Goal: Check status: Check status

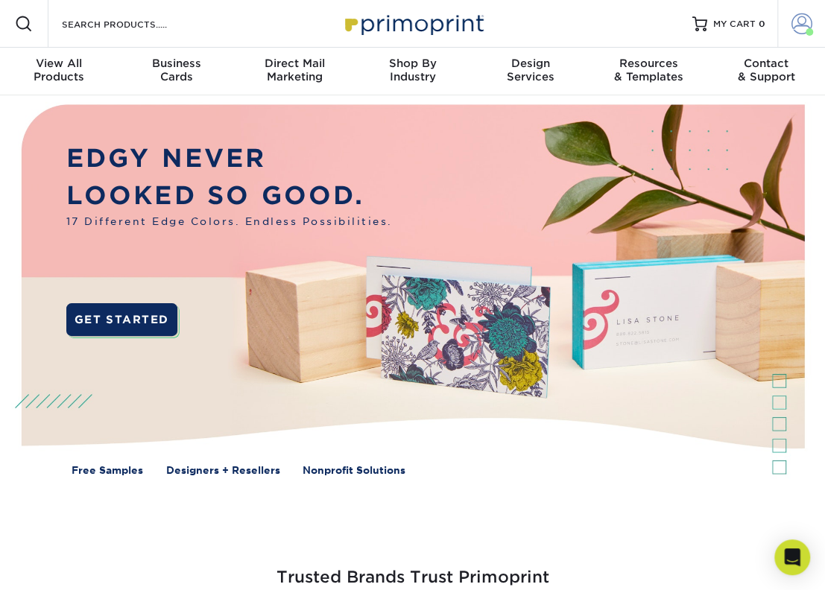
click at [802, 28] on span at bounding box center [801, 23] width 21 height 21
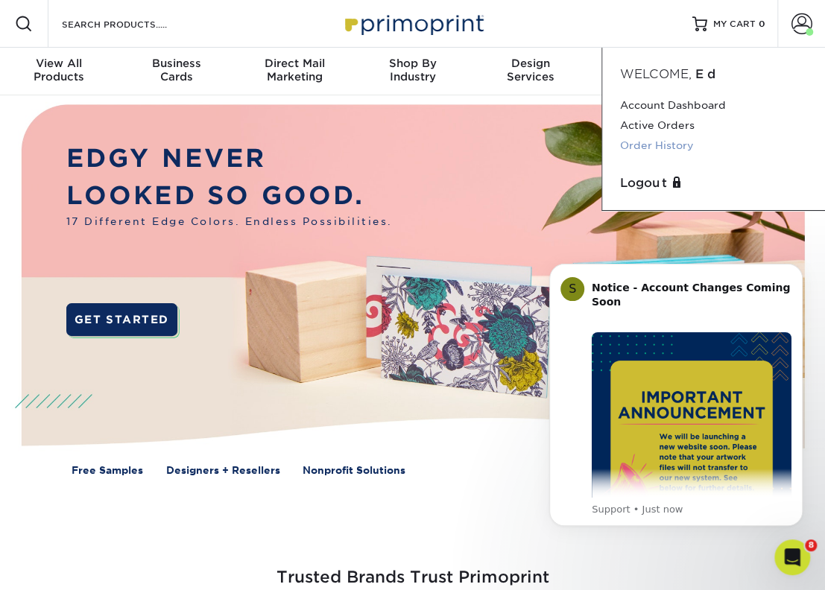
click at [686, 148] on link "Order History" at bounding box center [713, 146] width 187 height 20
click at [674, 148] on link "Order History" at bounding box center [713, 146] width 187 height 20
click at [675, 148] on link "Order History" at bounding box center [713, 146] width 187 height 20
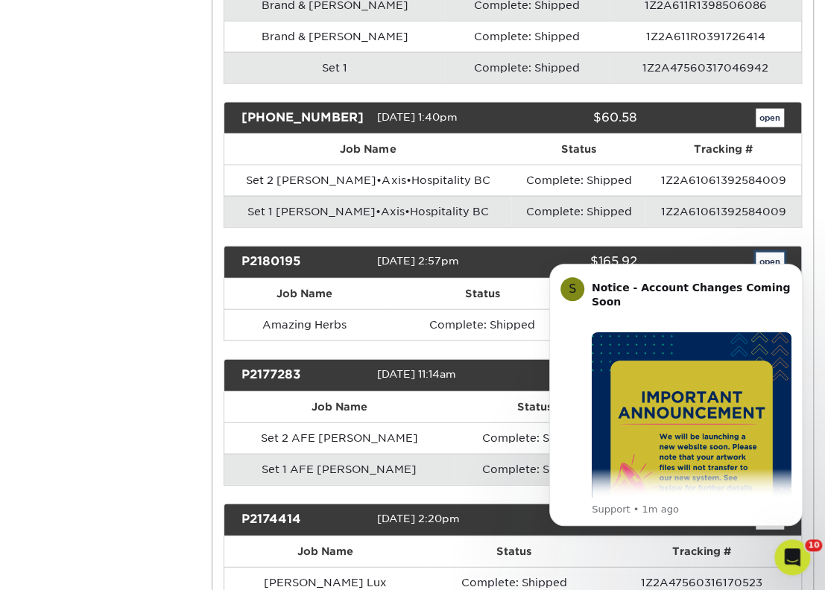
scroll to position [18751, 0]
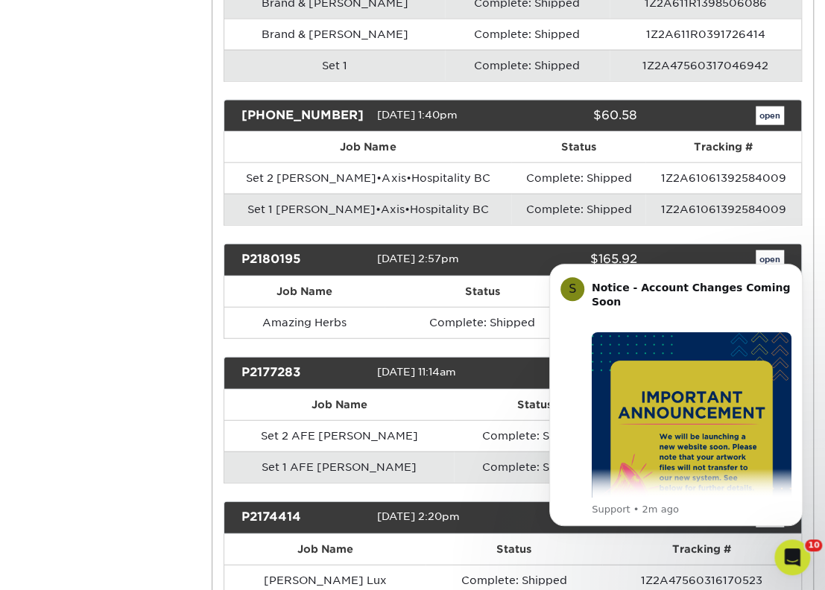
drag, startPoint x: 301, startPoint y: 136, endPoint x: 242, endPoint y: 133, distance: 58.9
click at [242, 250] on div "P2180195" at bounding box center [303, 259] width 147 height 19
copy div "P2180195"
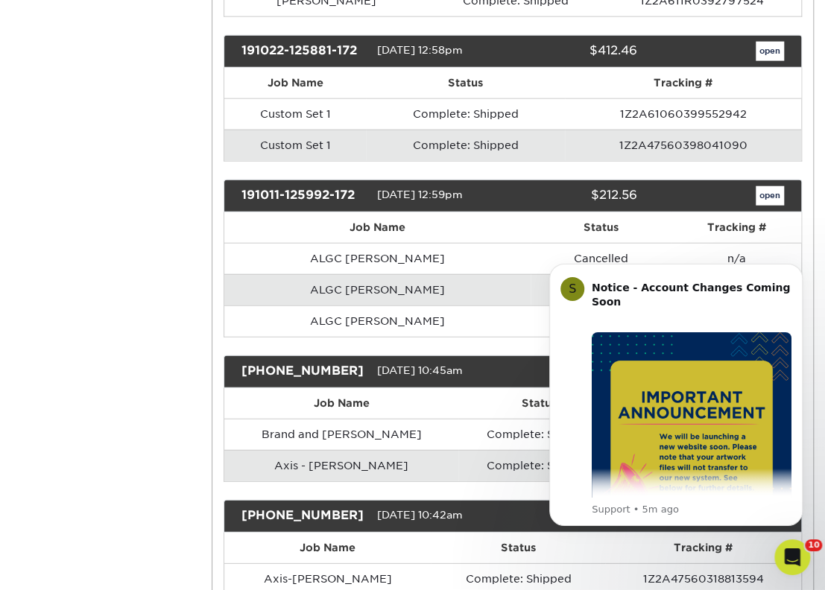
scroll to position [16373, 0]
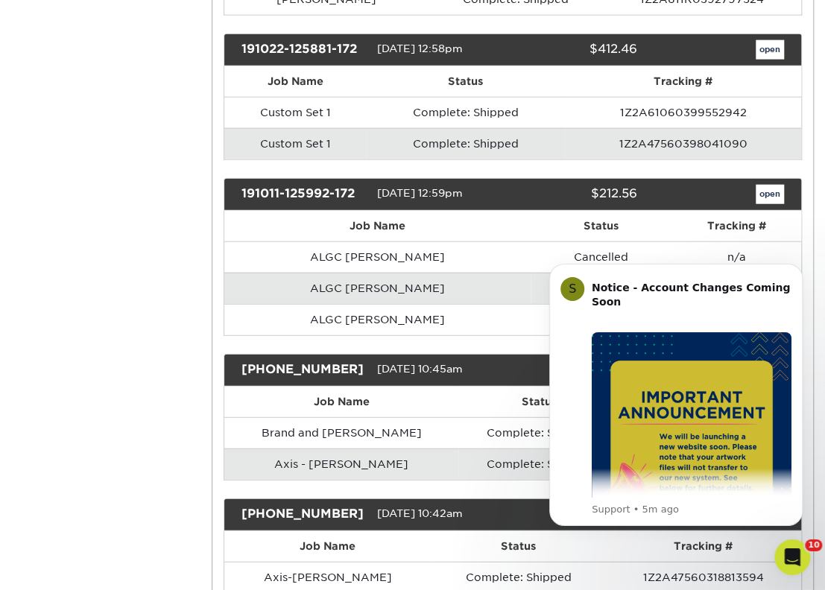
drag, startPoint x: 356, startPoint y: 79, endPoint x: 241, endPoint y: 77, distance: 115.5
click at [241, 185] on div "191011-125992-172" at bounding box center [303, 194] width 147 height 19
copy div "191011-125992-172"
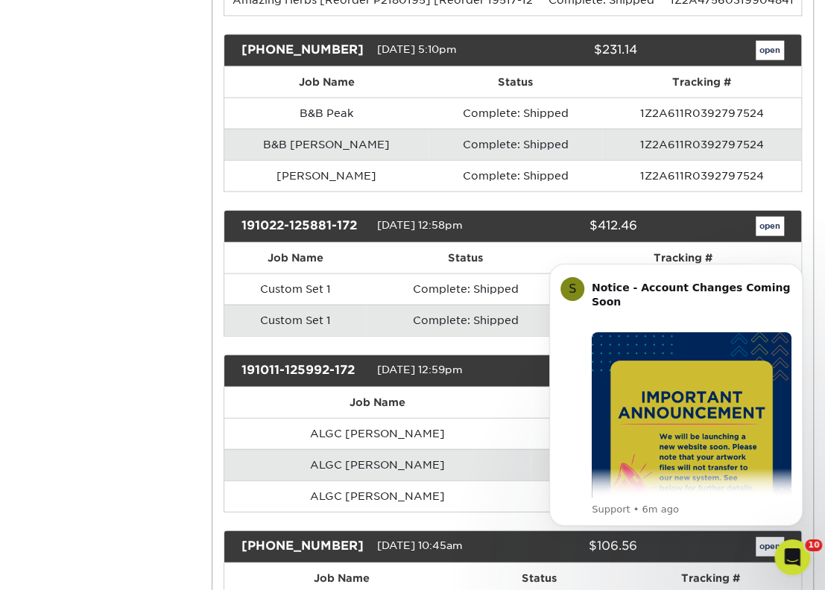
scroll to position [16197, 0]
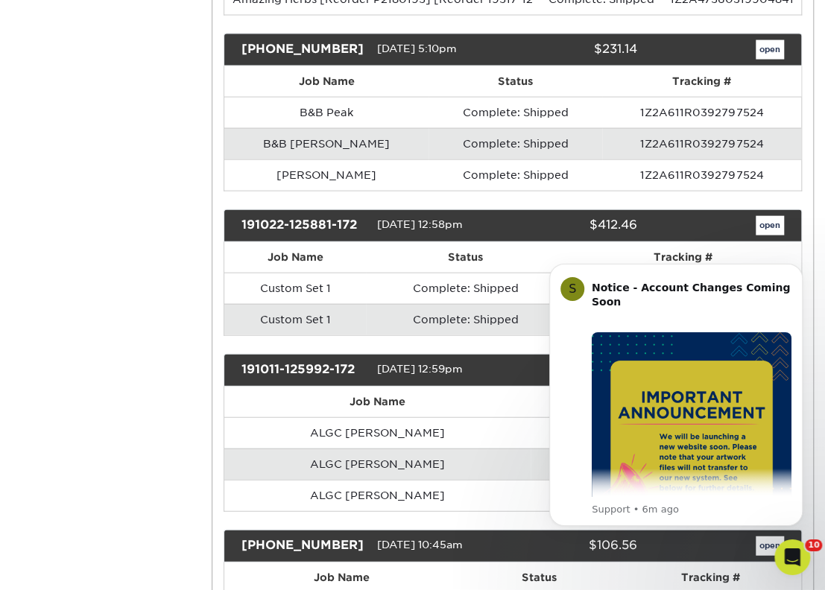
drag, startPoint x: 358, startPoint y: 114, endPoint x: 208, endPoint y: 111, distance: 149.8
click at [300, 216] on div "191022-125881-172" at bounding box center [303, 225] width 147 height 19
drag, startPoint x: 358, startPoint y: 116, endPoint x: 236, endPoint y: 114, distance: 121.5
click at [236, 216] on div "191022-125881-172" at bounding box center [303, 225] width 147 height 19
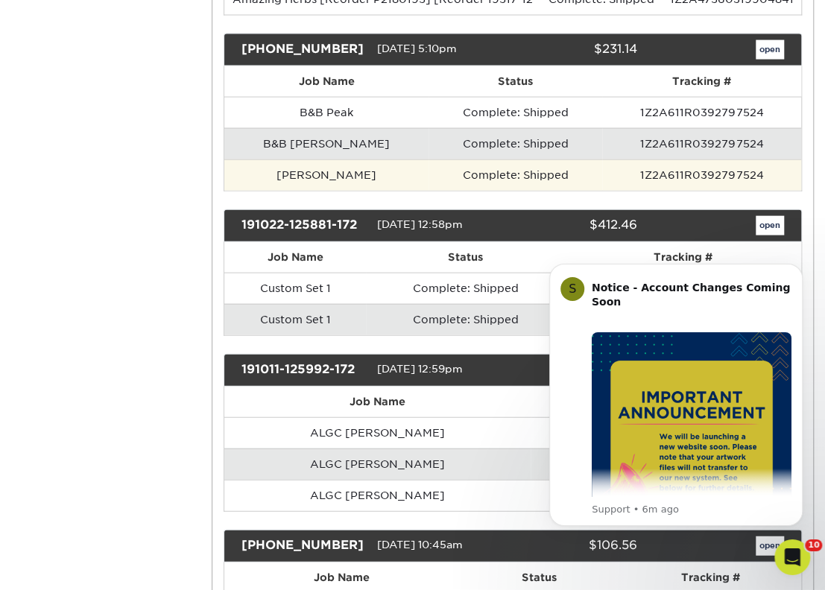
copy div "191022-125881-172"
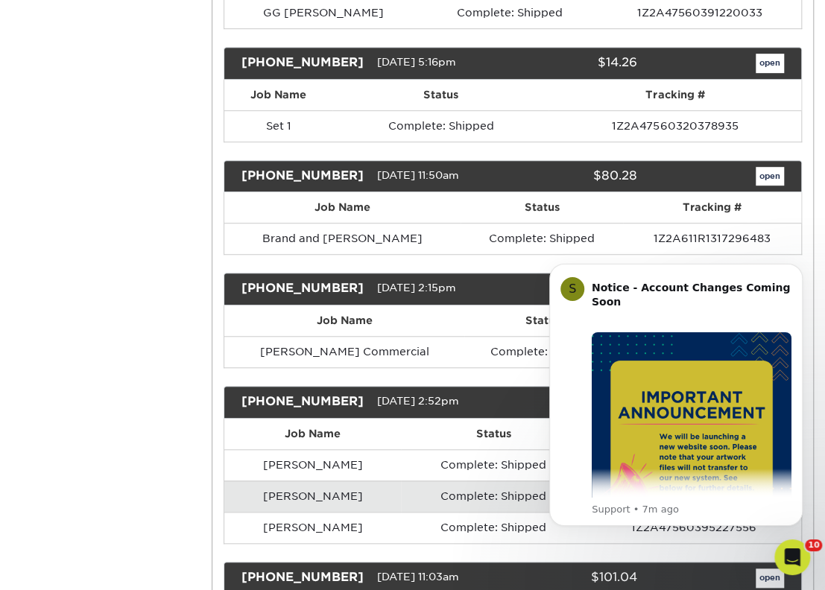
scroll to position [15195, 0]
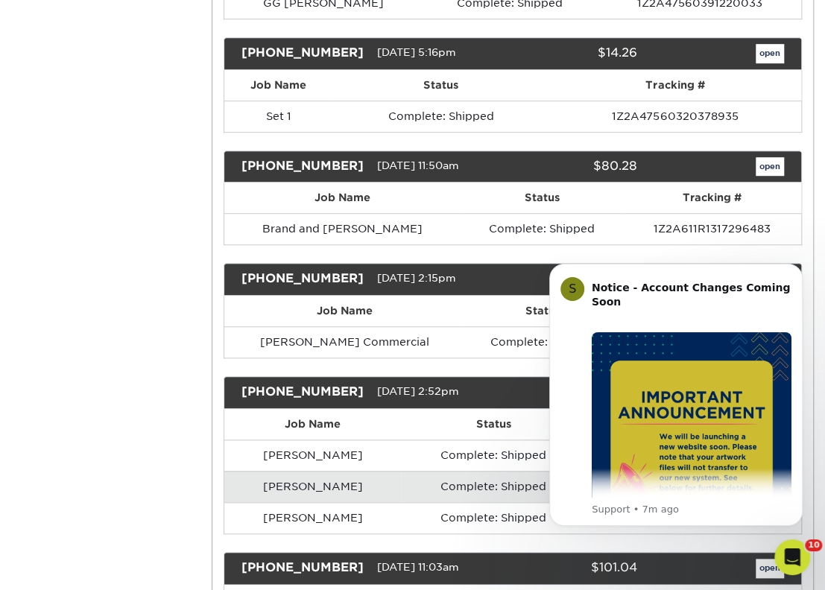
drag, startPoint x: 346, startPoint y: 174, endPoint x: 241, endPoint y: 173, distance: 105.1
click at [242, 270] on div "[PHONE_NUMBER]" at bounding box center [303, 279] width 147 height 19
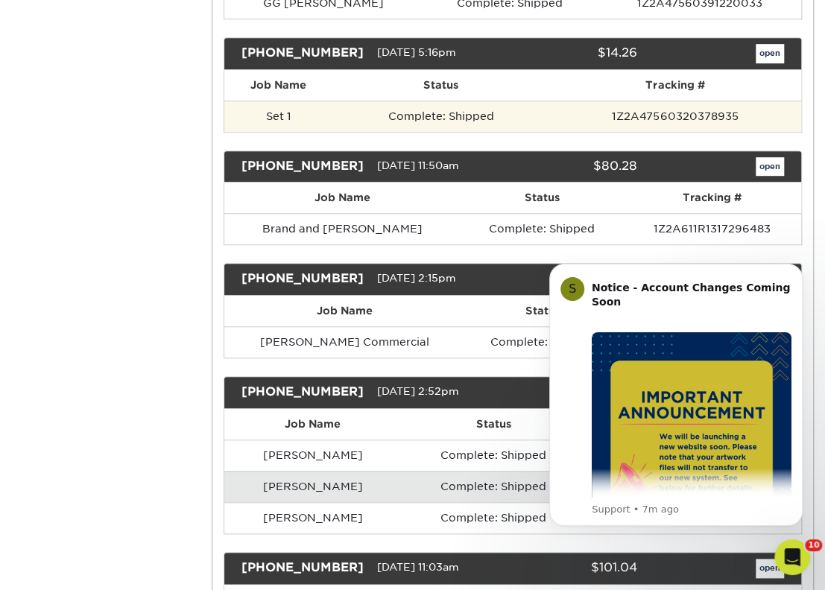
copy div "[PHONE_NUMBER]"
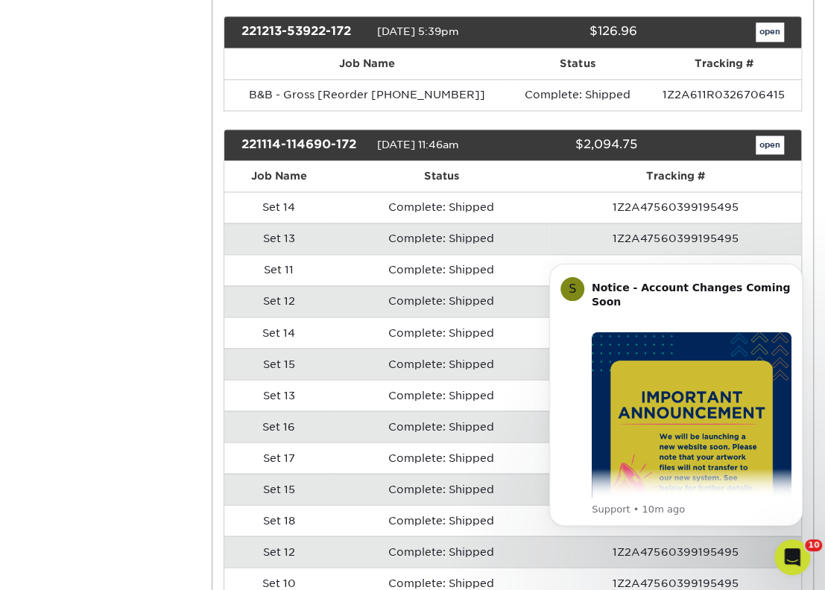
scroll to position [5873, 0]
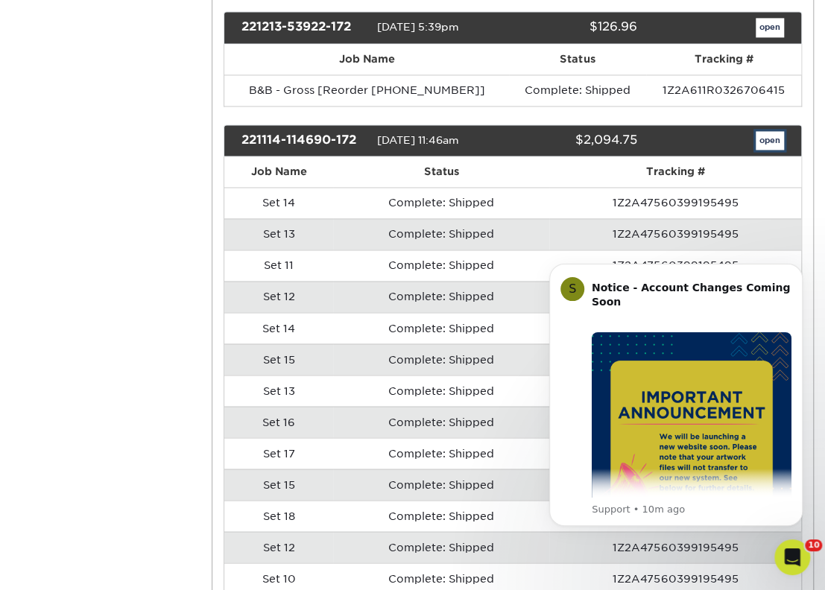
click at [770, 131] on link "open" at bounding box center [770, 140] width 28 height 19
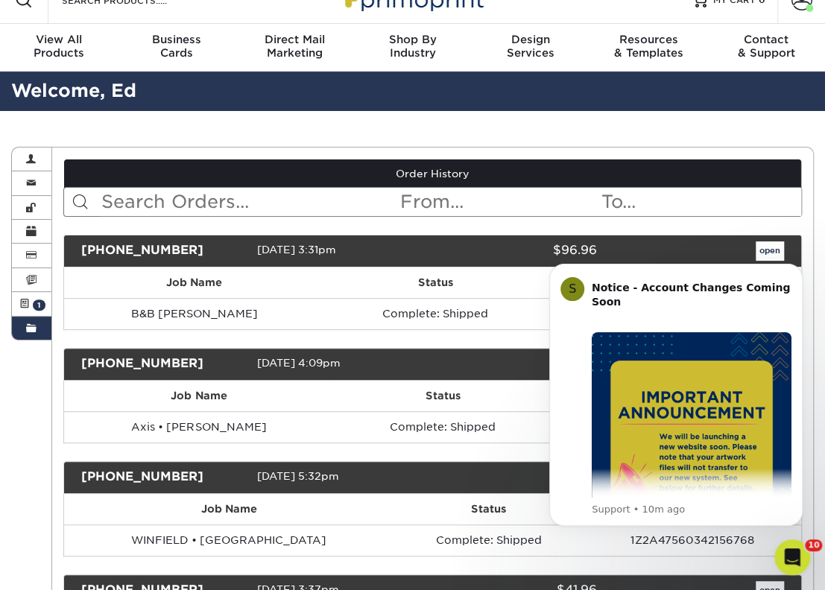
scroll to position [0, 0]
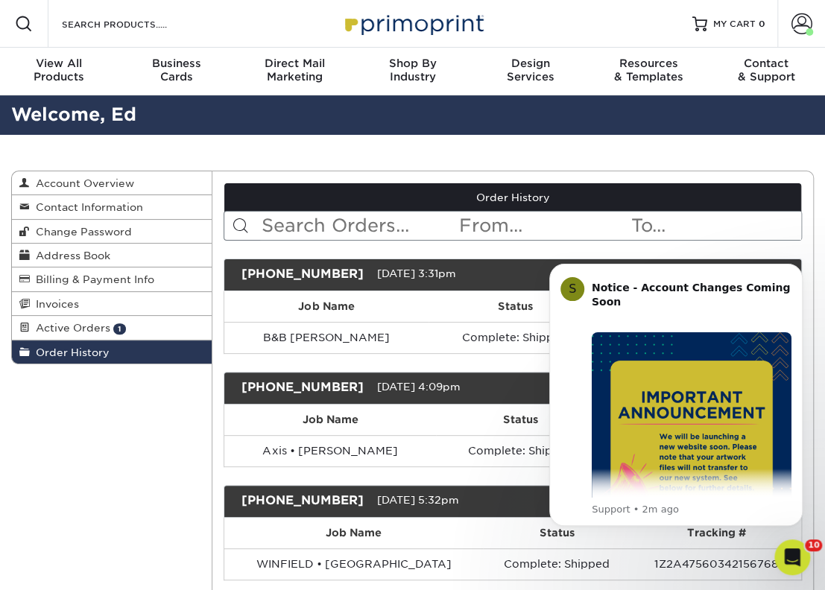
click at [365, 224] on input "text" at bounding box center [358, 226] width 197 height 28
paste input "P2180195"
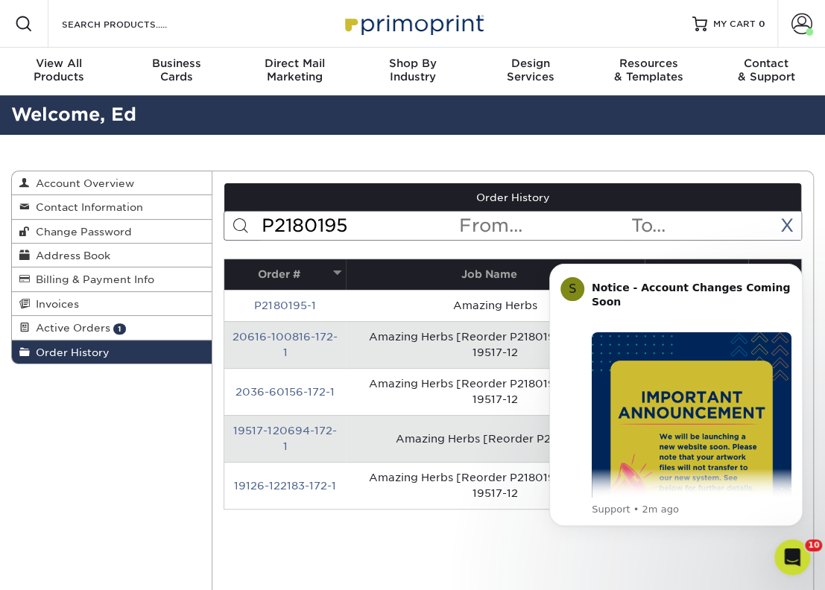
type input "P2180195"
click at [797, 273] on button "Dismiss notification" at bounding box center [797, 268] width 19 height 19
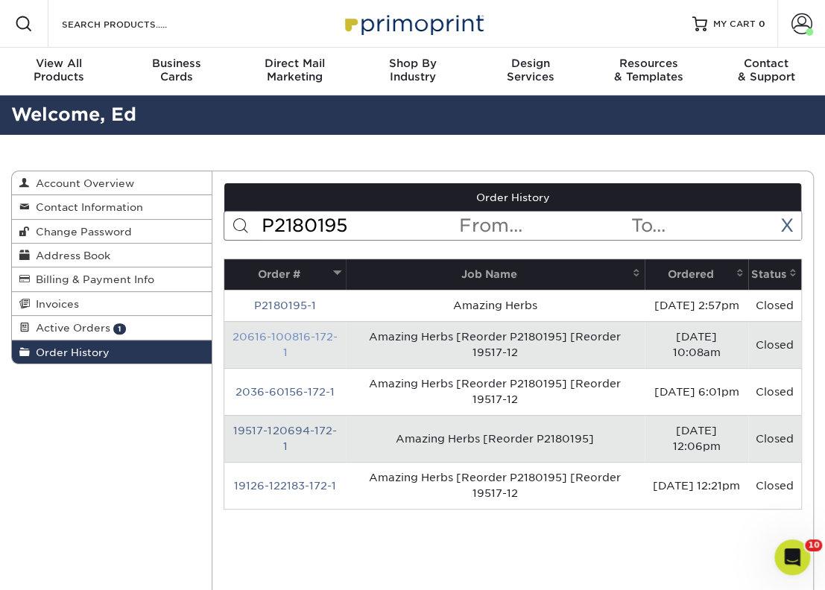
click at [300, 346] on link "20616-100816-172-1" at bounding box center [284, 345] width 105 height 28
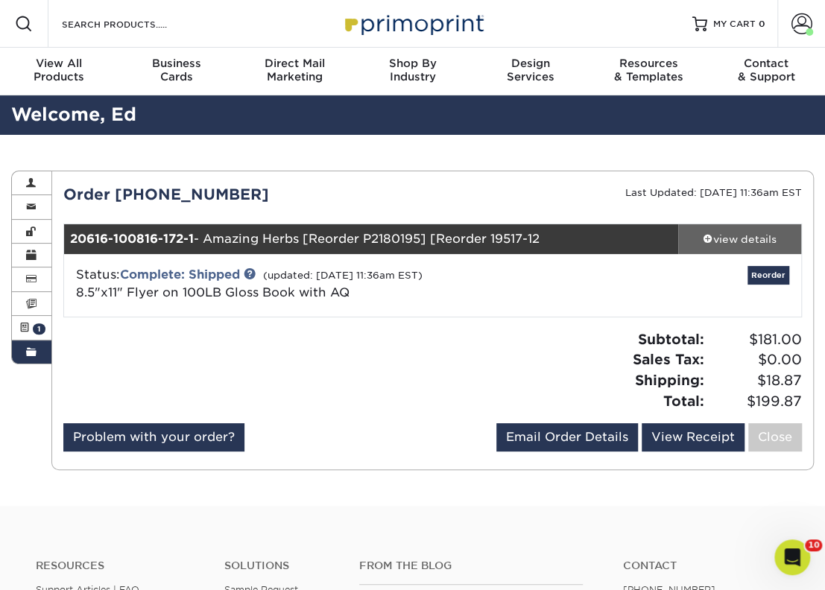
click at [760, 241] on div "view details" at bounding box center [739, 239] width 123 height 15
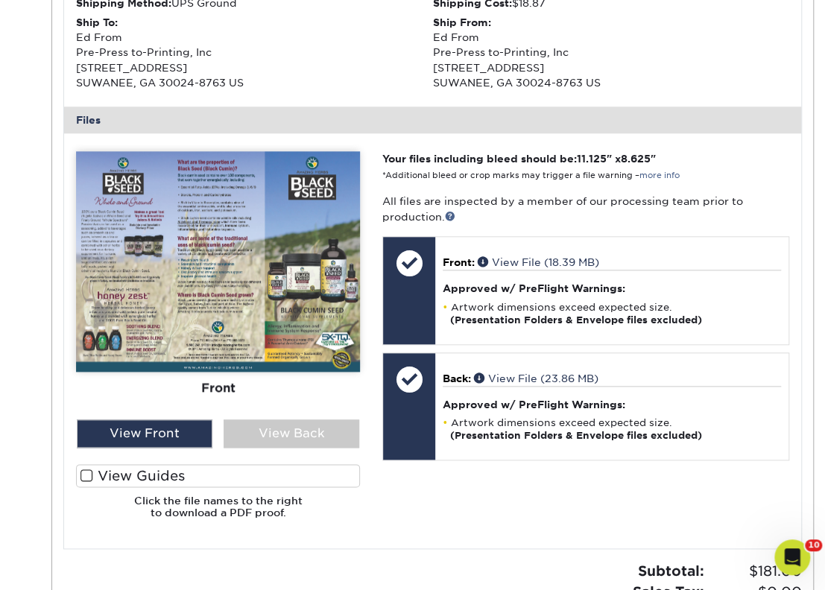
scroll to position [507, 0]
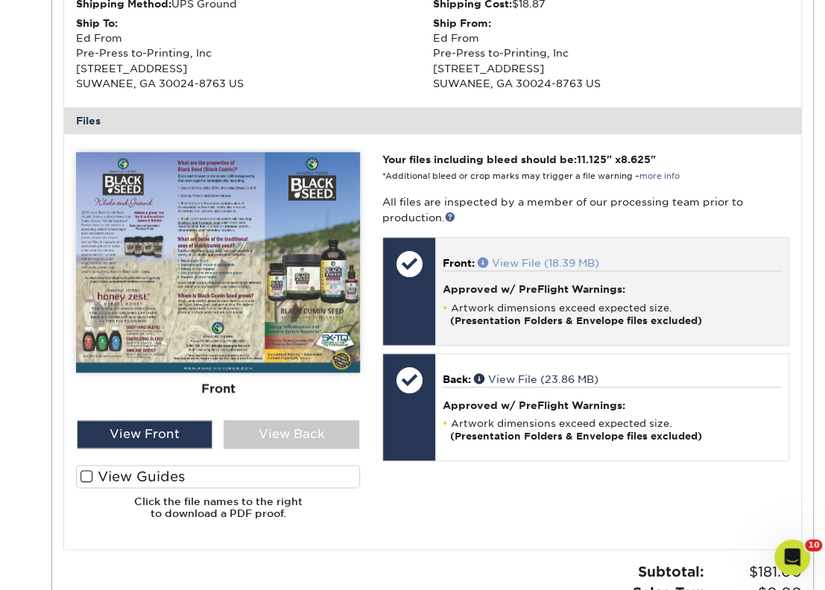
click at [531, 263] on link "View File (18.39 MB)" at bounding box center [538, 263] width 121 height 12
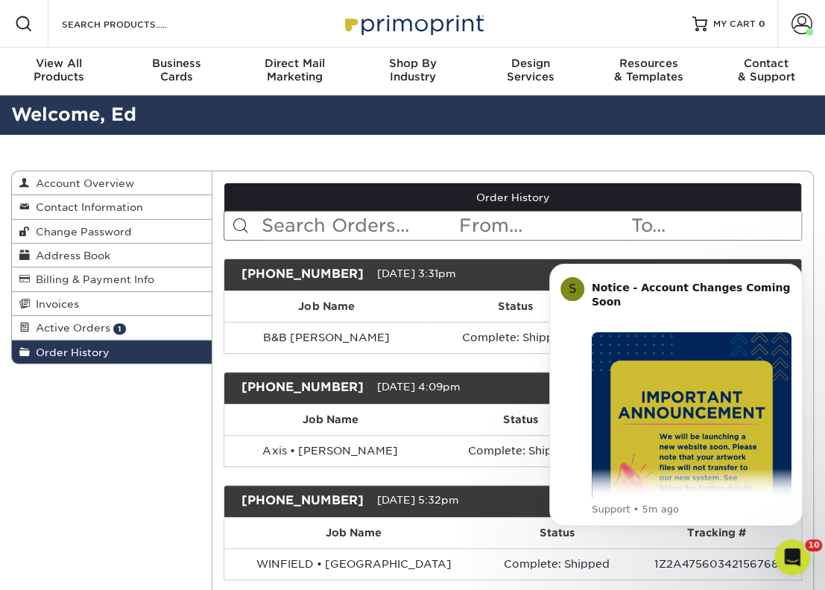
click at [364, 224] on input "text" at bounding box center [358, 226] width 197 height 28
paste input "191011-125992-172"
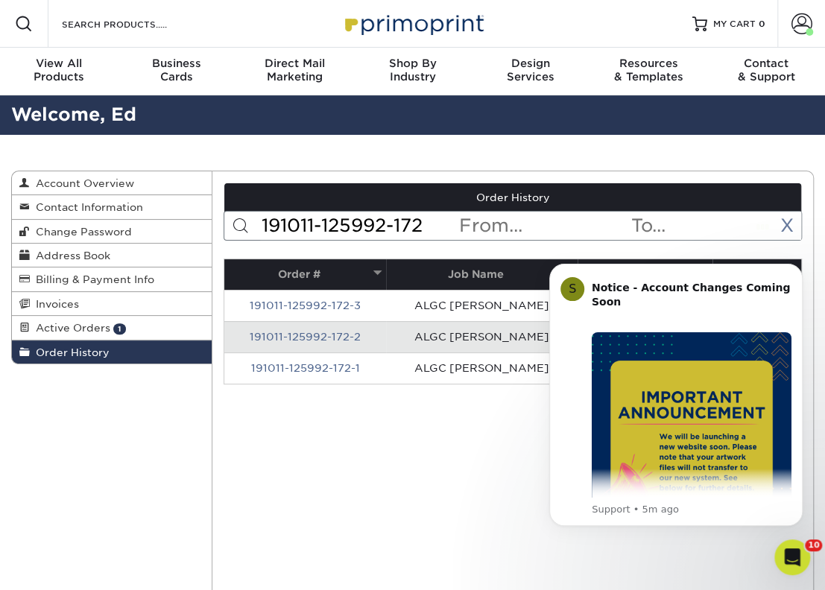
type input "191011-125992-172"
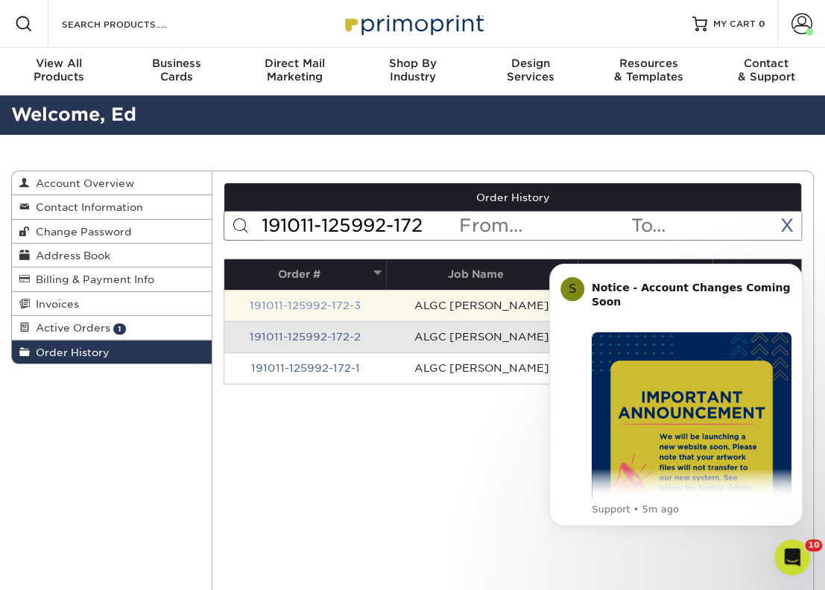
click at [311, 308] on link "191011-125992-172-3" at bounding box center [305, 306] width 111 height 12
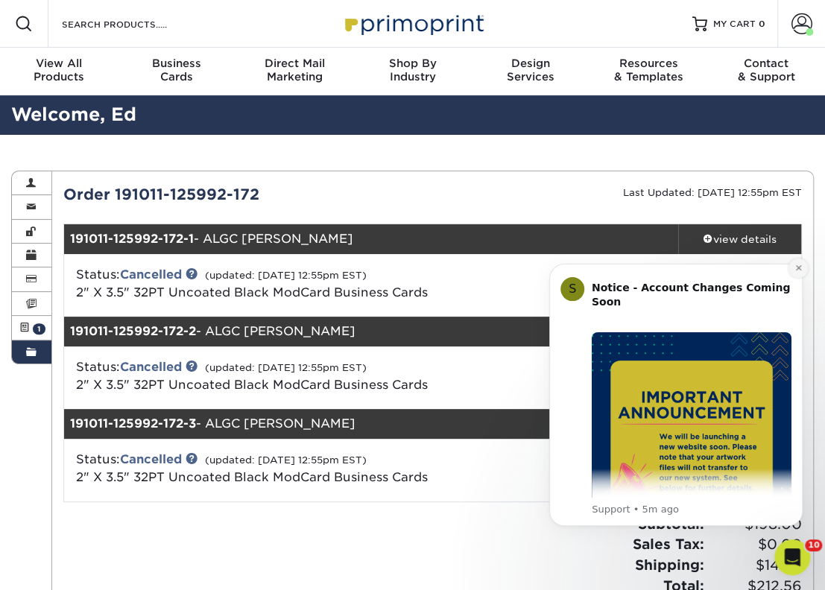
click at [800, 271] on icon "Dismiss notification" at bounding box center [798, 268] width 8 height 8
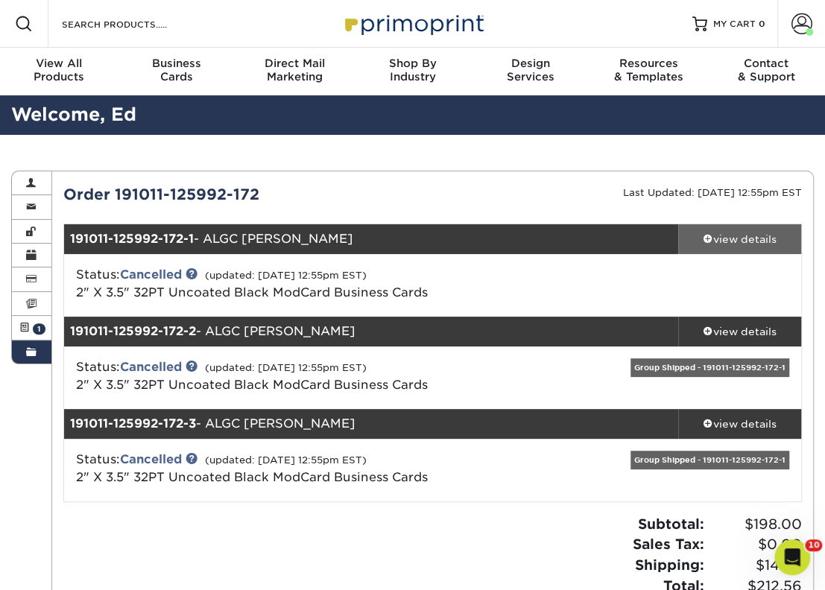
click at [741, 243] on div "view details" at bounding box center [739, 239] width 123 height 15
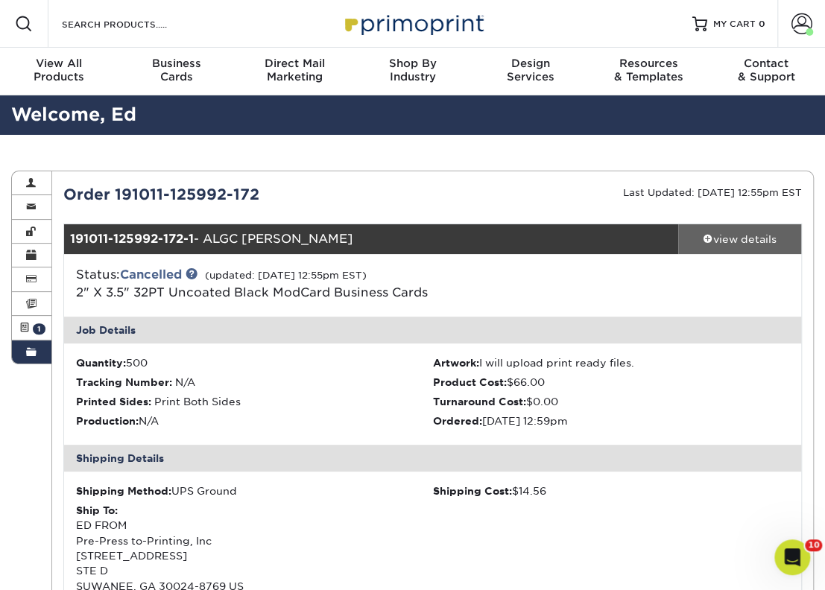
click at [753, 241] on div "view details" at bounding box center [739, 239] width 123 height 15
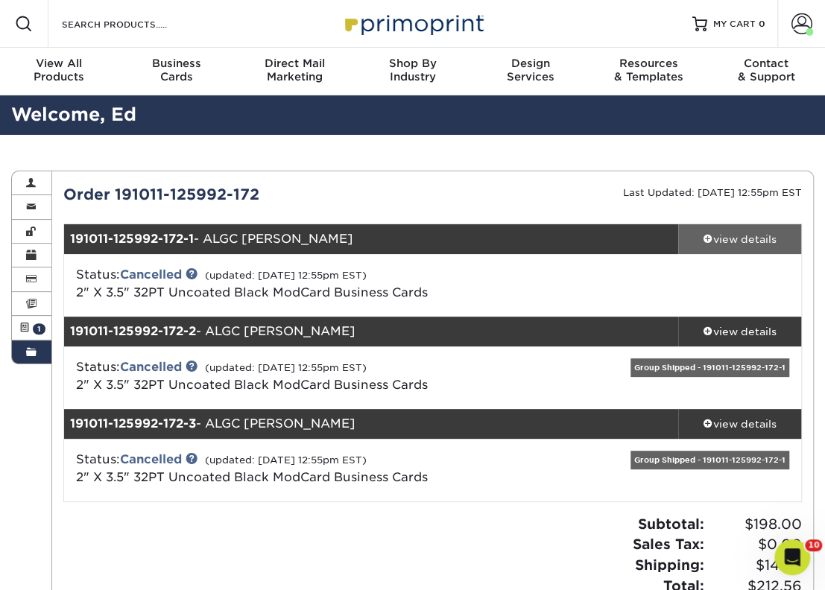
click at [747, 240] on div "view details" at bounding box center [739, 239] width 123 height 15
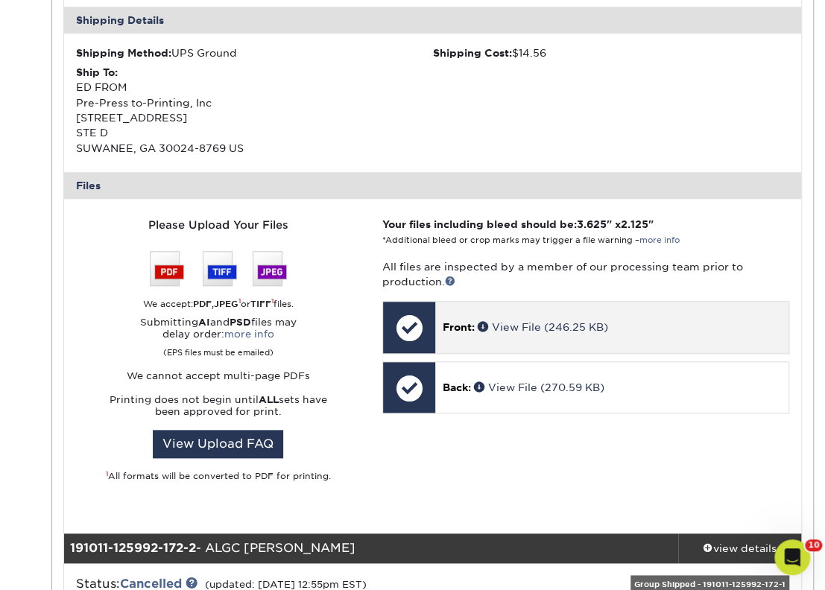
scroll to position [439, 0]
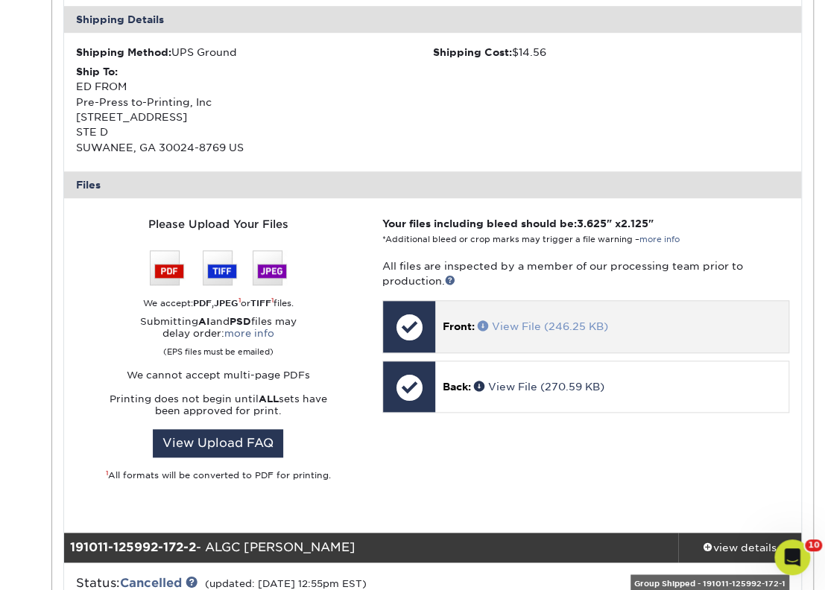
click at [483, 329] on span at bounding box center [485, 325] width 14 height 10
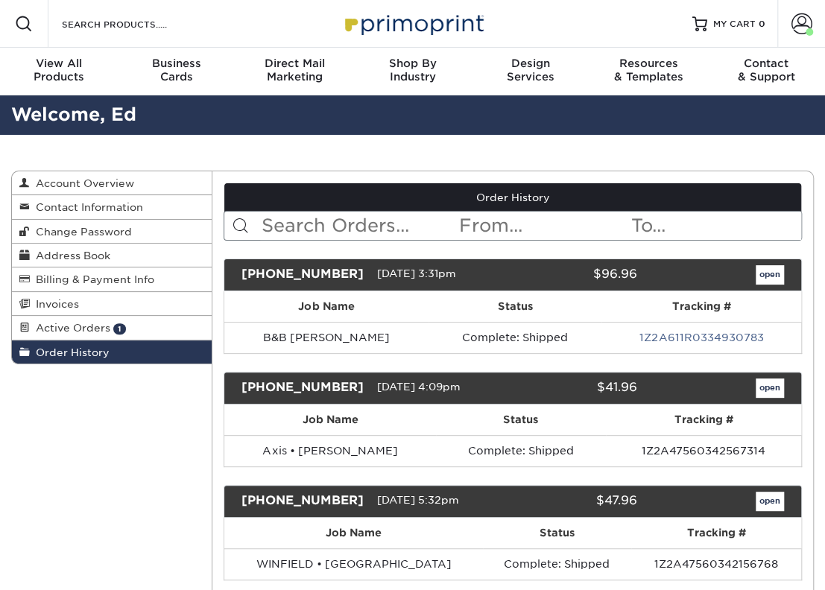
click at [338, 217] on input "text" at bounding box center [358, 226] width 197 height 28
paste input "191022-125881-172"
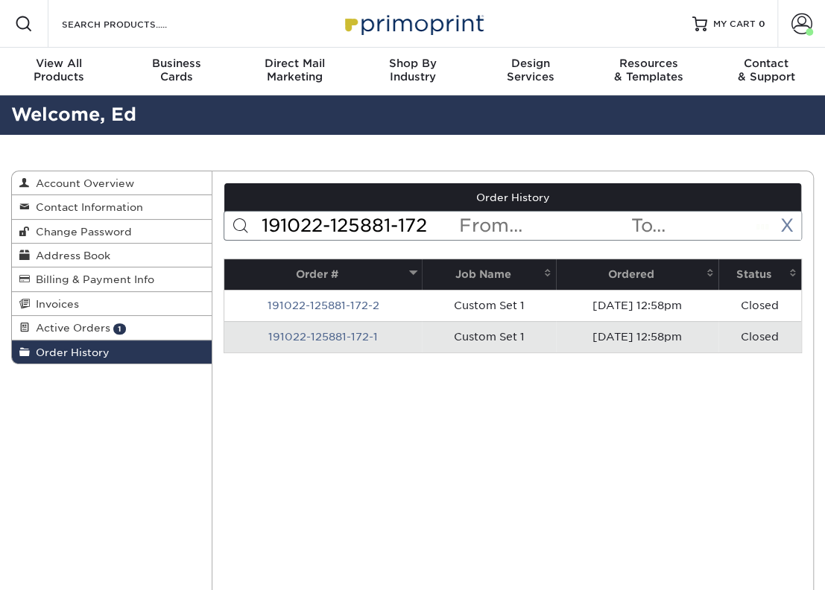
type input "191022-125881-172"
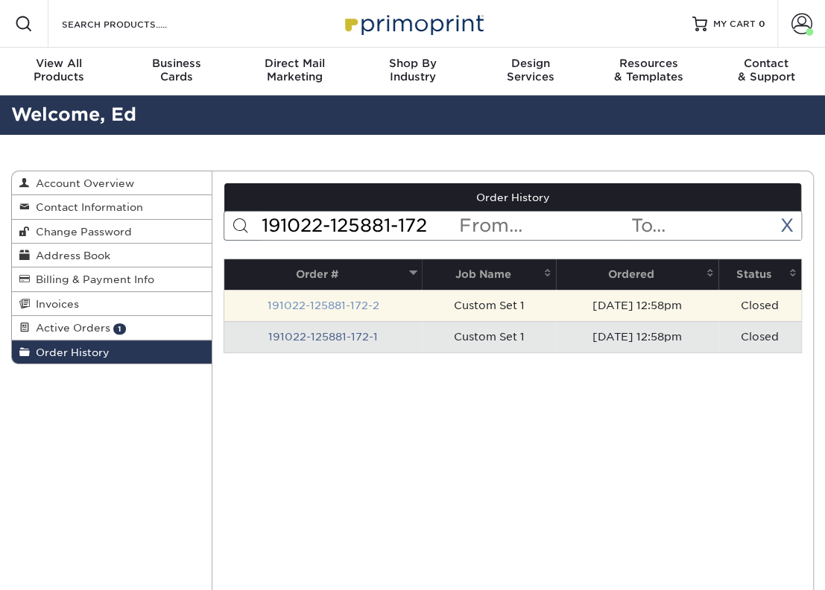
click at [320, 303] on link "191022-125881-172-2" at bounding box center [324, 306] width 112 height 12
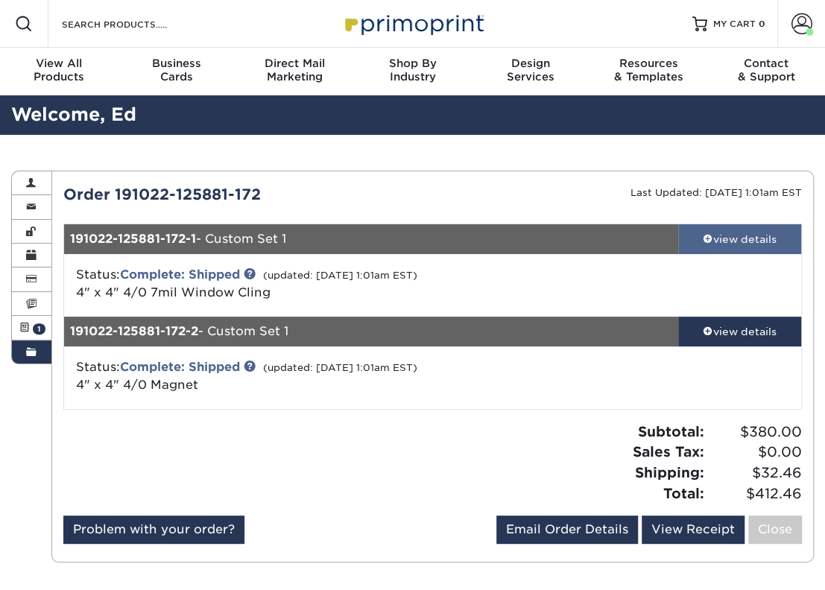
click at [759, 240] on div "view details" at bounding box center [739, 239] width 123 height 15
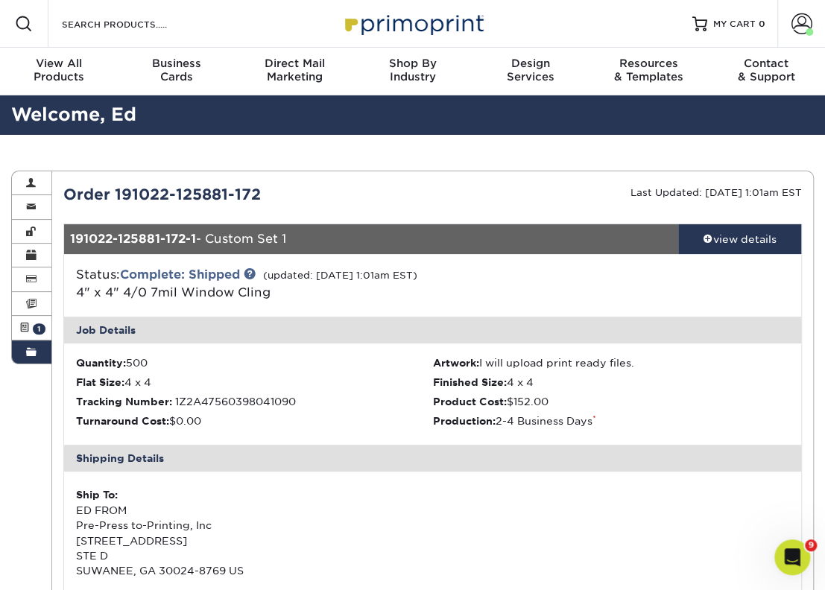
click at [25, 27] on span at bounding box center [24, 24] width 18 height 18
paste input "20114-21567-172"
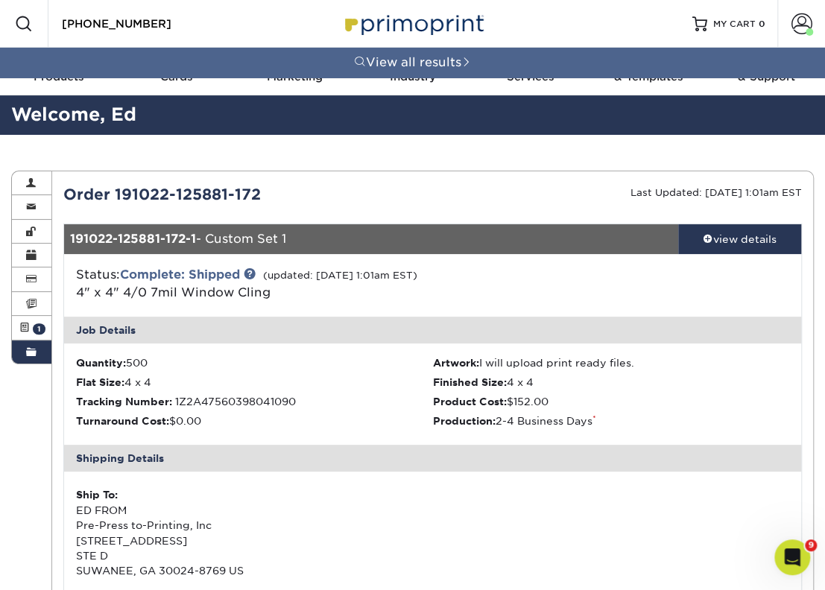
type input "20114-21567-172"
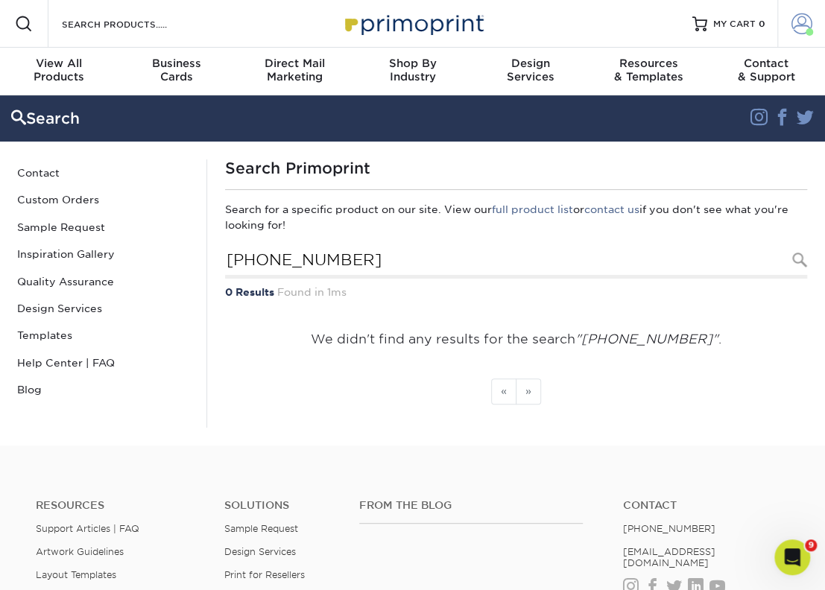
click at [803, 22] on span at bounding box center [801, 23] width 21 height 21
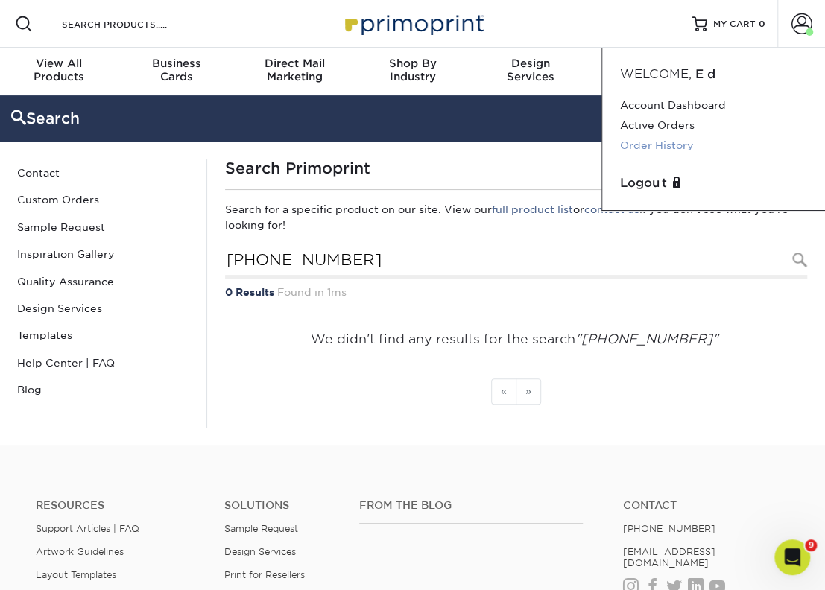
click at [691, 149] on link "Order History" at bounding box center [713, 146] width 187 height 20
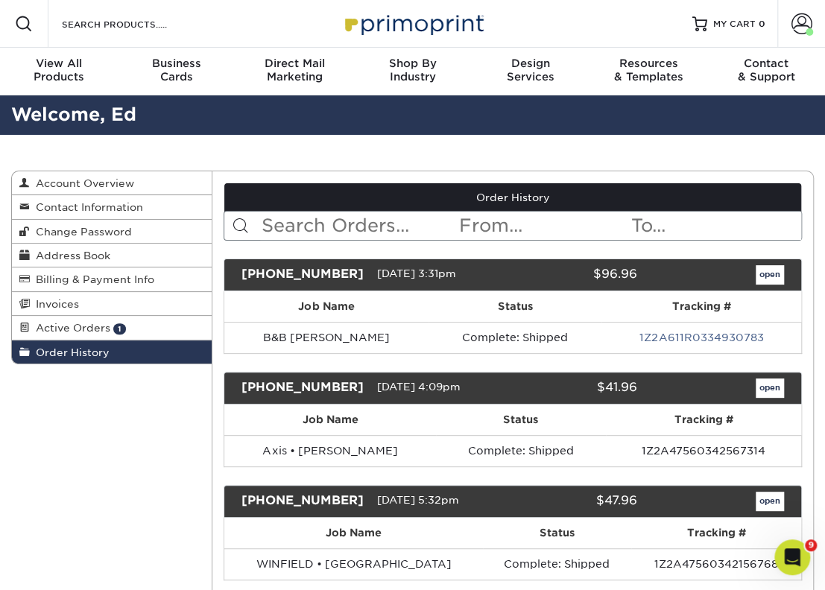
click at [291, 227] on input "text" at bounding box center [358, 226] width 197 height 28
paste input "20114-21567-172"
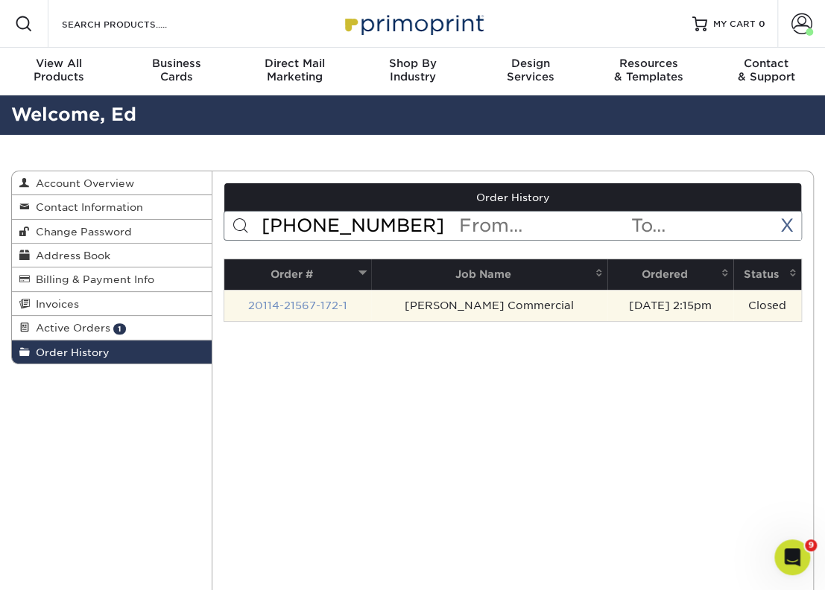
type input "20114-21567-172"
click at [312, 305] on link "20114-21567-172-1" at bounding box center [297, 306] width 99 height 12
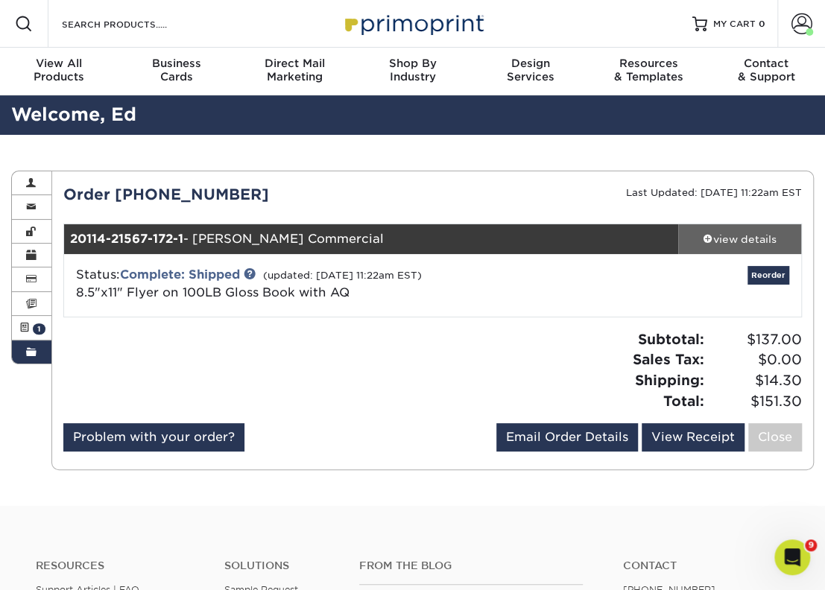
click at [753, 244] on div "view details" at bounding box center [739, 239] width 123 height 15
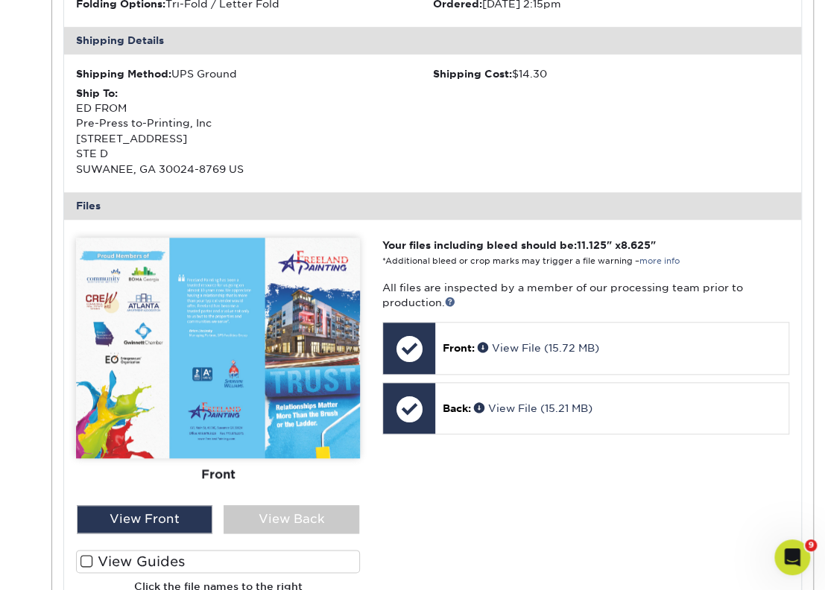
scroll to position [459, 0]
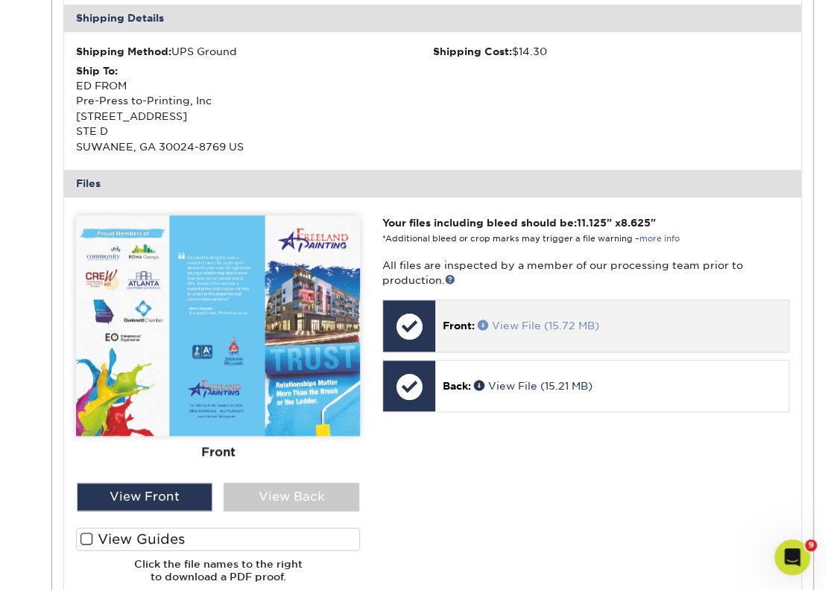
click at [485, 328] on span at bounding box center [485, 325] width 14 height 10
